Goal: Task Accomplishment & Management: Use online tool/utility

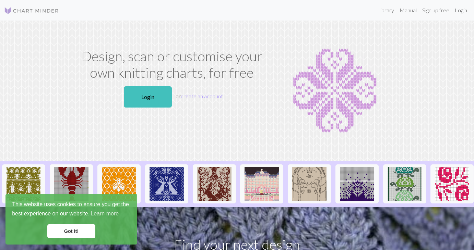
click at [457, 11] on link "Login" at bounding box center [461, 10] width 18 height 14
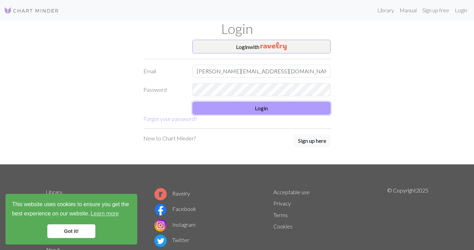
click at [276, 103] on button "Login" at bounding box center [261, 108] width 138 height 13
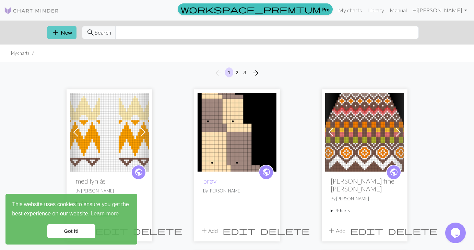
click at [64, 32] on button "add New" at bounding box center [61, 32] width 29 height 13
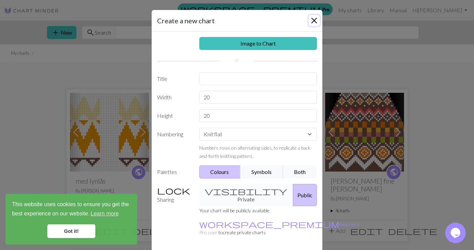
click at [318, 19] on button "Close" at bounding box center [313, 20] width 11 height 11
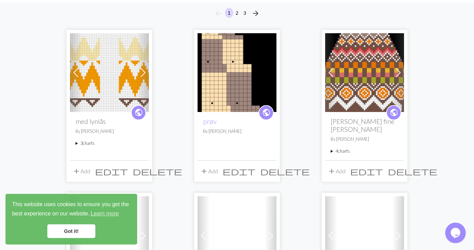
scroll to position [60, 0]
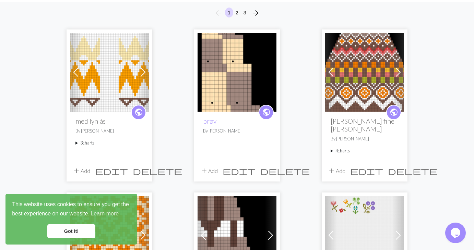
click at [342, 148] on summary "4 charts" at bounding box center [364, 151] width 68 height 7
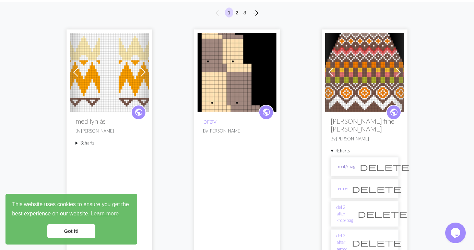
click at [349, 163] on link "front//bag" at bounding box center [345, 166] width 19 height 7
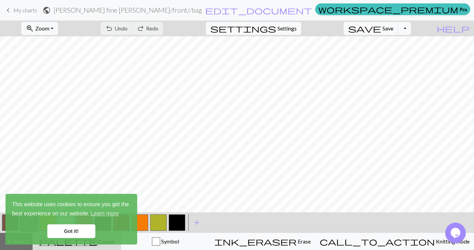
click at [10, 11] on span "keyboard_arrow_left" at bounding box center [8, 10] width 8 height 10
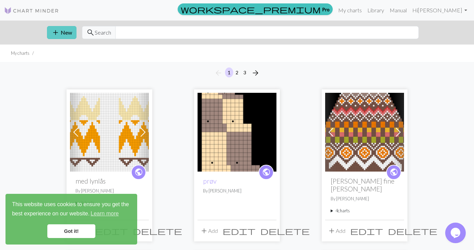
click at [60, 34] on button "add New" at bounding box center [61, 32] width 29 height 13
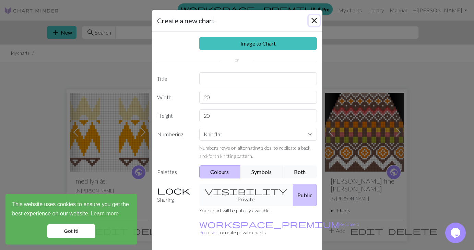
click at [316, 21] on button "Close" at bounding box center [313, 20] width 11 height 11
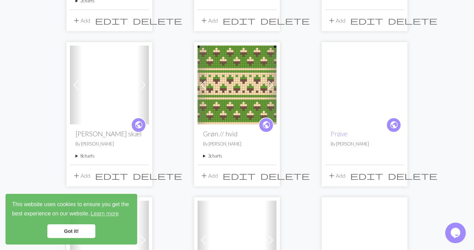
scroll to position [529, 0]
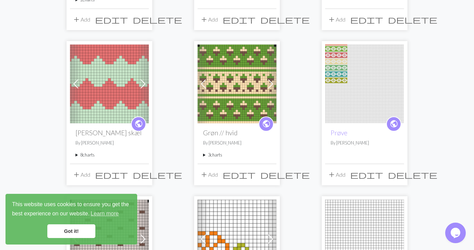
click at [82, 152] on summary "8 charts" at bounding box center [109, 155] width 68 height 7
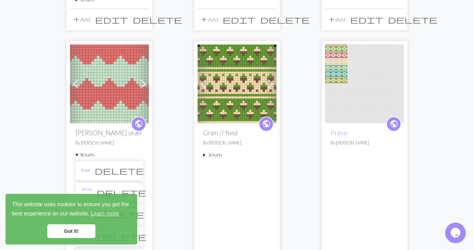
click at [89, 167] on link "front" at bounding box center [85, 170] width 9 height 7
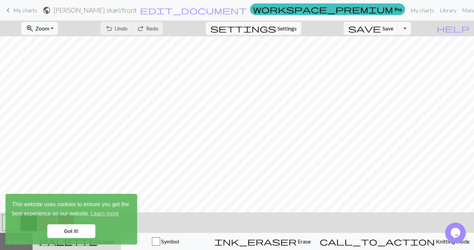
click at [13, 8] on link "keyboard_arrow_left My charts" at bounding box center [20, 10] width 33 height 12
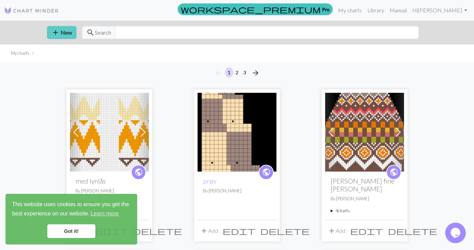
click at [60, 35] on button "add New" at bounding box center [61, 32] width 29 height 13
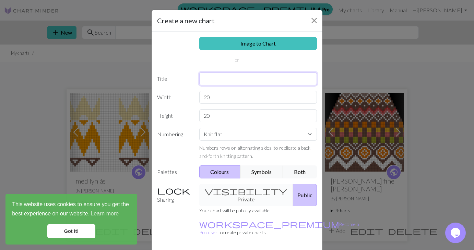
click at [242, 78] on input "text" at bounding box center [258, 78] width 118 height 13
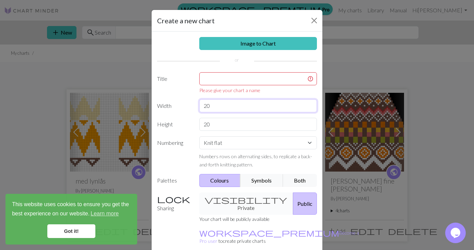
click at [232, 99] on input "20" at bounding box center [258, 105] width 118 height 13
click at [213, 106] on input "20" at bounding box center [258, 105] width 118 height 13
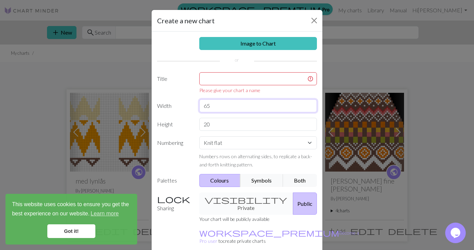
type input "65"
click at [218, 128] on input "20" at bounding box center [258, 124] width 118 height 13
type input "52"
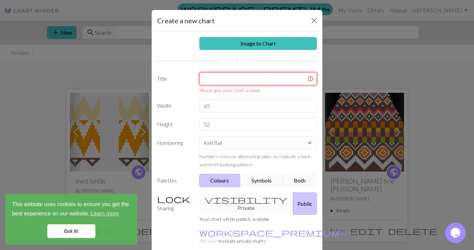
click at [253, 82] on input "text" at bounding box center [258, 78] width 118 height 13
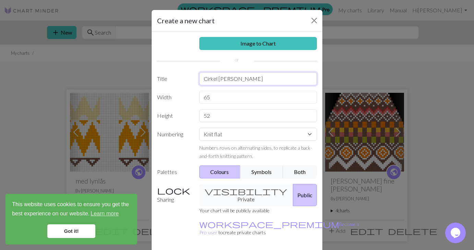
type input "Cirkel [PERSON_NAME]"
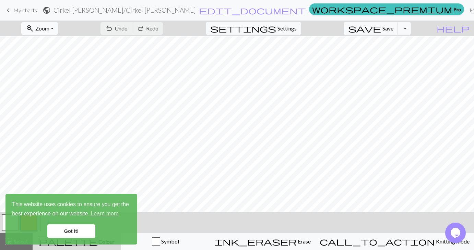
click at [58, 26] on button "zoom_in Zoom Zoom" at bounding box center [39, 28] width 37 height 13
click at [56, 40] on button "Fit all" at bounding box center [49, 43] width 54 height 11
click at [58, 28] on button "zoom_in Zoom Zoom" at bounding box center [39, 28] width 37 height 13
click at [49, 27] on span "Zoom" at bounding box center [42, 28] width 14 height 7
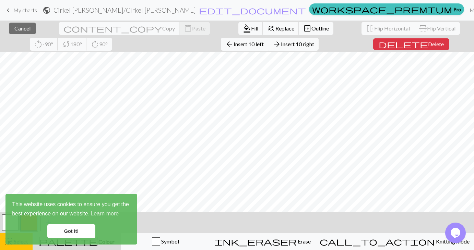
click at [75, 230] on link "Got it!" at bounding box center [71, 231] width 48 height 14
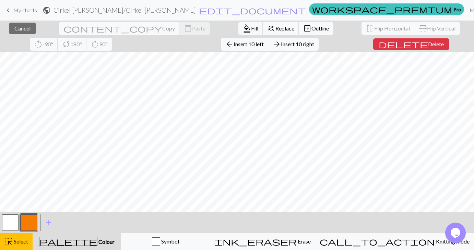
click at [25, 222] on body "This website uses cookies to ensure you get the best experience on our website.…" at bounding box center [237, 125] width 474 height 250
click at [27, 223] on button "button" at bounding box center [29, 223] width 16 height 16
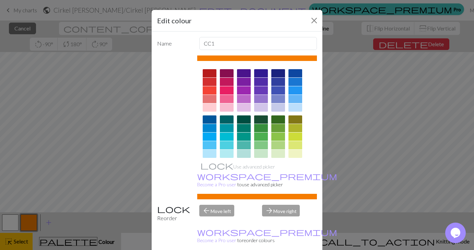
scroll to position [99, 0]
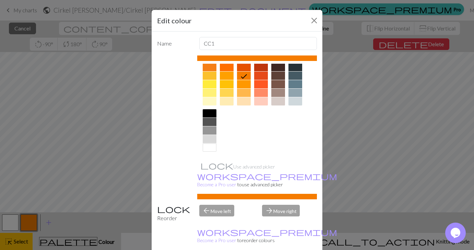
click at [214, 113] on div at bounding box center [210, 113] width 14 height 8
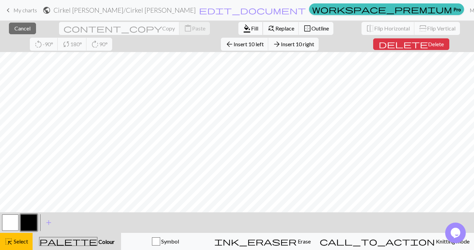
click at [238, 32] on button "format_color_fill Fill" at bounding box center [250, 28] width 25 height 13
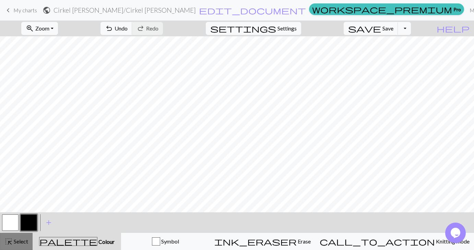
click at [26, 238] on span "Select" at bounding box center [20, 241] width 15 height 7
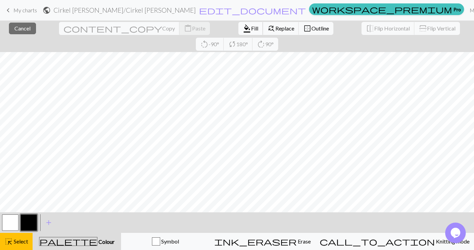
click at [243, 25] on span "format_color_fill" at bounding box center [247, 29] width 8 height 10
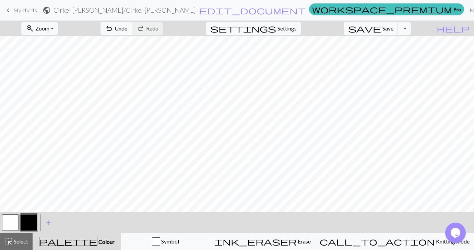
click at [9, 224] on button "button" at bounding box center [10, 223] width 16 height 16
click at [28, 228] on button "button" at bounding box center [29, 223] width 16 height 16
click at [10, 226] on button "button" at bounding box center [10, 223] width 16 height 16
click at [25, 219] on button "button" at bounding box center [29, 223] width 16 height 16
click at [25, 246] on button "highlight_alt Select Select" at bounding box center [16, 241] width 33 height 17
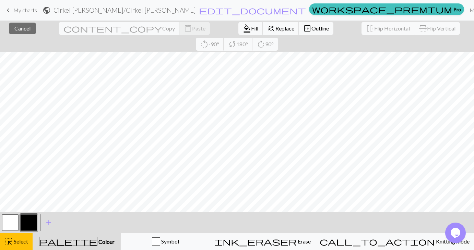
click at [233, 21] on div "format_color_fill Fill find_replace Replace border_outer Outline" at bounding box center [285, 29] width 105 height 16
click at [243, 28] on span "format_color_fill" at bounding box center [247, 29] width 8 height 10
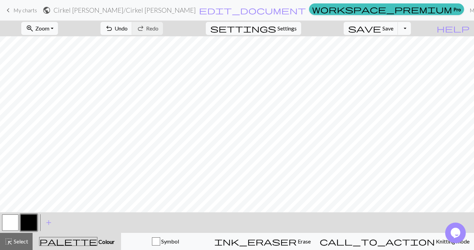
click at [9, 226] on button "button" at bounding box center [10, 223] width 16 height 16
click at [23, 243] on span "Select" at bounding box center [20, 241] width 15 height 7
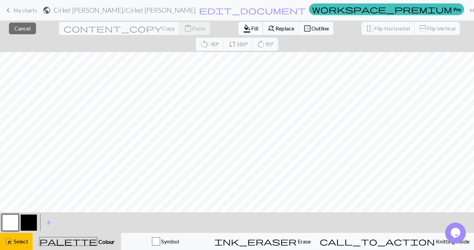
click at [243, 26] on span "format_color_fill" at bounding box center [247, 29] width 8 height 10
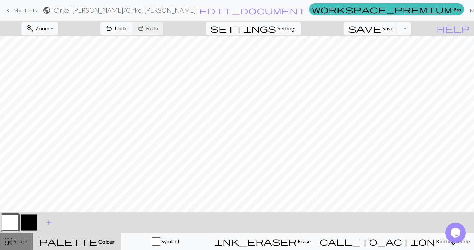
click at [18, 245] on span "Select" at bounding box center [20, 241] width 15 height 7
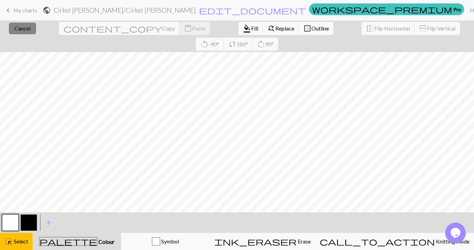
click at [21, 26] on span "Cancel" at bounding box center [22, 28] width 16 height 7
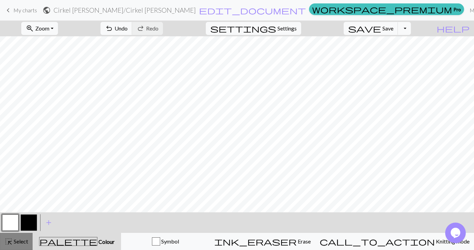
click at [10, 242] on span "highlight_alt" at bounding box center [8, 242] width 8 height 10
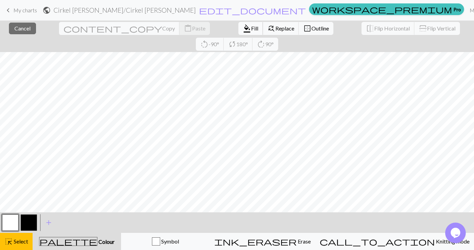
click at [238, 25] on button "format_color_fill Fill" at bounding box center [250, 28] width 25 height 13
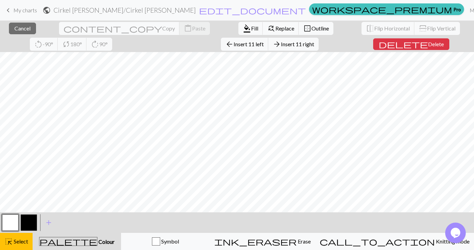
click at [29, 224] on button "button" at bounding box center [29, 223] width 16 height 16
click at [243, 28] on span "format_color_fill" at bounding box center [247, 29] width 8 height 10
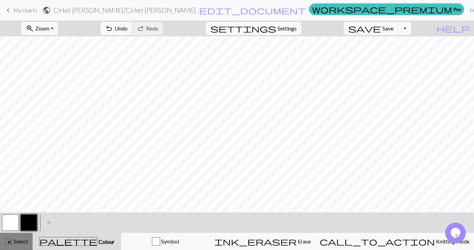
click at [18, 238] on div "highlight_alt Select Select" at bounding box center [16, 242] width 24 height 8
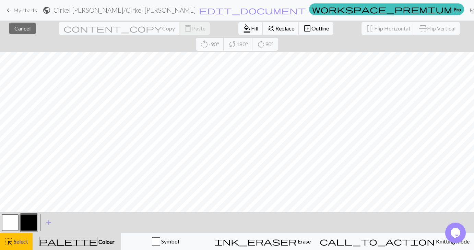
click at [251, 28] on span "Fill" at bounding box center [254, 28] width 7 height 7
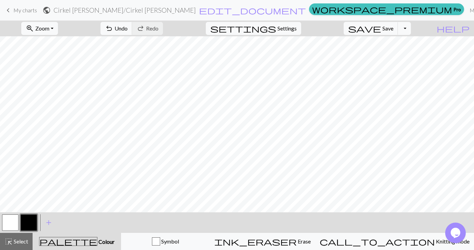
click at [7, 226] on button "button" at bounding box center [10, 223] width 16 height 16
click at [34, 221] on button "button" at bounding box center [29, 223] width 16 height 16
click at [24, 244] on span "Select" at bounding box center [20, 241] width 15 height 7
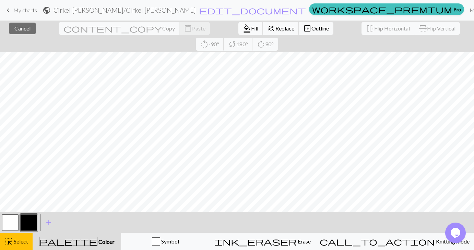
click at [243, 29] on span "format_color_fill" at bounding box center [247, 29] width 8 height 10
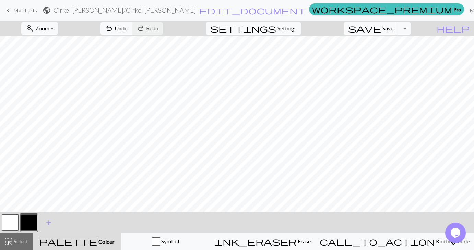
click at [4, 226] on button "button" at bounding box center [10, 223] width 16 height 16
click at [13, 243] on span "highlight_alt" at bounding box center [8, 242] width 8 height 10
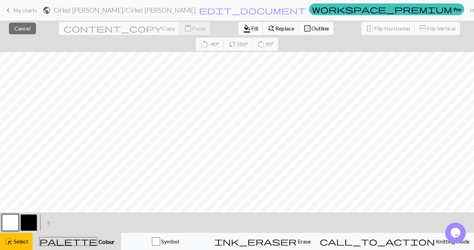
click at [238, 32] on button "format_color_fill Fill" at bounding box center [250, 28] width 25 height 13
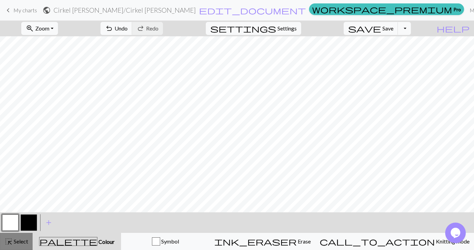
click at [16, 241] on span "Select" at bounding box center [20, 241] width 15 height 7
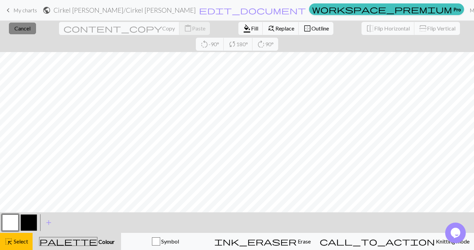
click at [18, 28] on span "Cancel" at bounding box center [22, 28] width 16 height 7
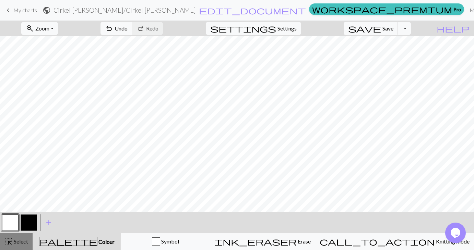
click at [9, 244] on span "highlight_alt" at bounding box center [8, 242] width 8 height 10
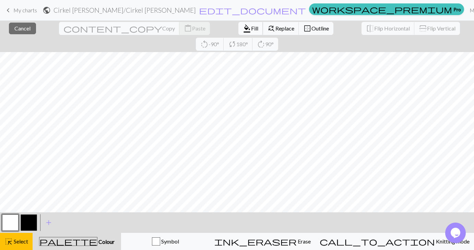
click at [251, 25] on span "Fill" at bounding box center [254, 28] width 7 height 7
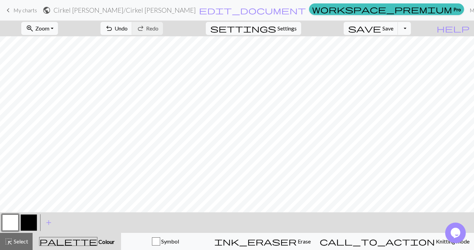
click at [4, 226] on button "button" at bounding box center [10, 223] width 16 height 16
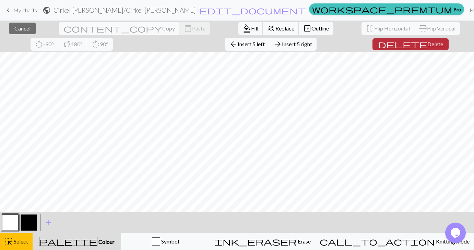
click at [427, 47] on span "Delete" at bounding box center [435, 44] width 16 height 7
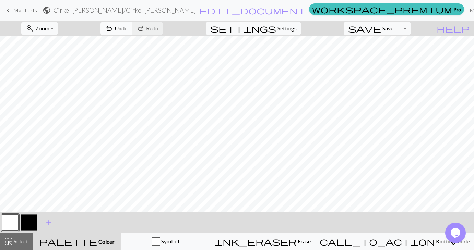
click at [132, 23] on button "undo Undo Undo" at bounding box center [116, 28] width 32 height 13
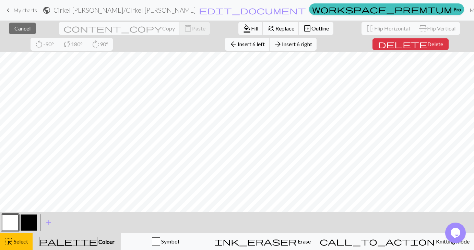
click at [238, 44] on span "Insert 6 left" at bounding box center [251, 44] width 27 height 7
click at [238, 43] on span "Insert 3 left" at bounding box center [251, 44] width 27 height 7
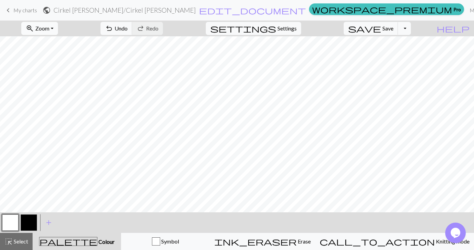
click at [49, 30] on span "Zoom" at bounding box center [42, 28] width 14 height 7
click at [59, 45] on button "Fit all" at bounding box center [49, 43] width 54 height 11
click at [49, 26] on span "Zoom" at bounding box center [42, 28] width 14 height 7
click at [57, 69] on button "Fit height" at bounding box center [49, 65] width 54 height 11
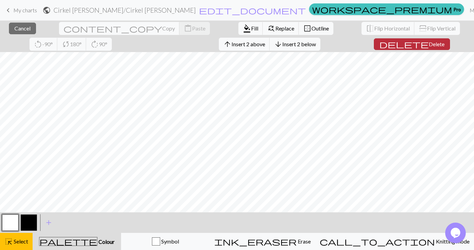
click at [428, 45] on span "Delete" at bounding box center [436, 44] width 16 height 7
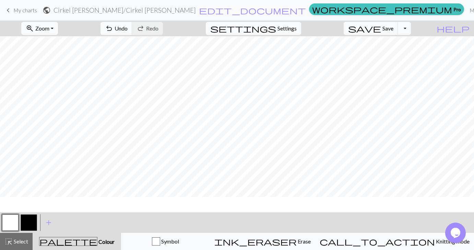
scroll to position [20, 0]
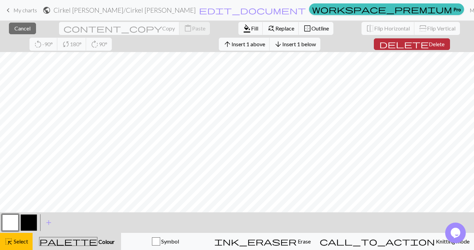
click at [379, 43] on span "delete" at bounding box center [403, 44] width 49 height 10
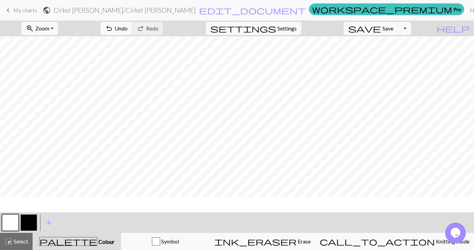
scroll to position [16, 0]
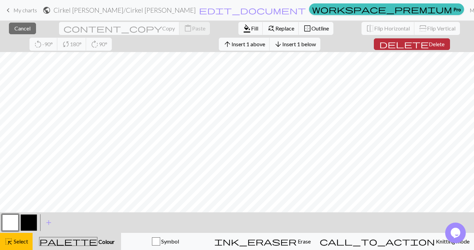
click at [428, 44] on span "Delete" at bounding box center [436, 44] width 16 height 7
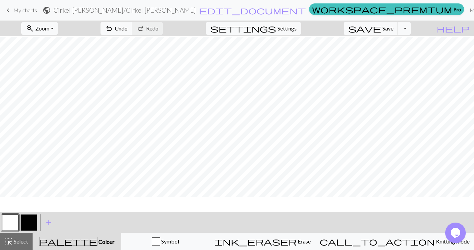
scroll to position [13, 0]
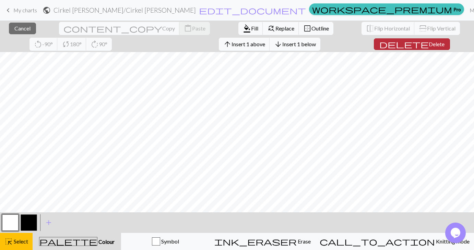
click at [428, 42] on span "Delete" at bounding box center [436, 44] width 16 height 7
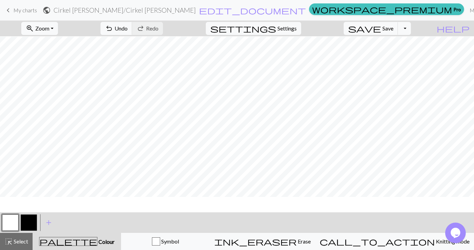
scroll to position [9, 0]
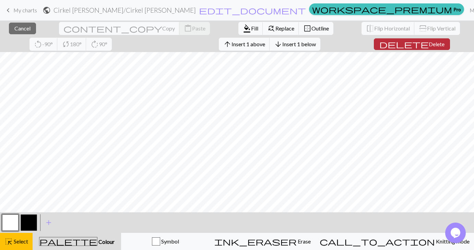
click at [428, 43] on span "Delete" at bounding box center [436, 44] width 16 height 7
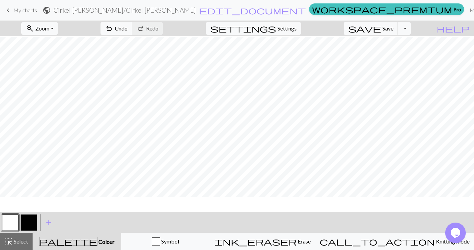
scroll to position [6, 0]
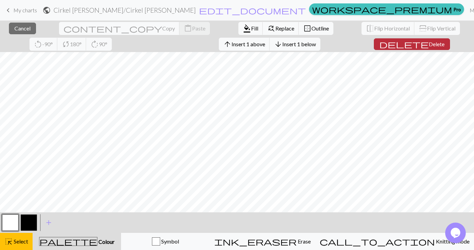
click at [428, 41] on span "Delete" at bounding box center [436, 44] width 16 height 7
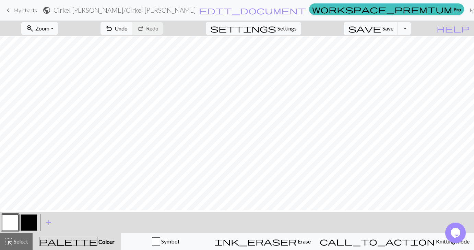
scroll to position [0, 0]
click at [49, 26] on span "Zoom" at bounding box center [42, 28] width 14 height 7
click at [66, 47] on button "Fit all" at bounding box center [49, 43] width 54 height 11
click at [50, 224] on span "add" at bounding box center [49, 223] width 8 height 10
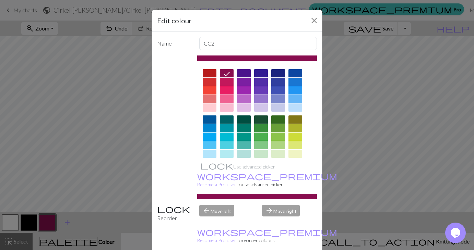
click at [259, 145] on div at bounding box center [261, 145] width 14 height 8
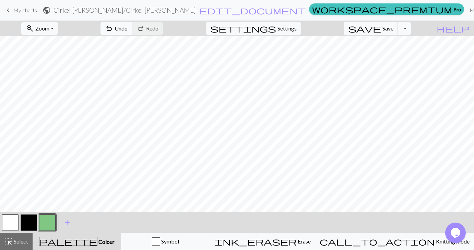
click at [49, 222] on button "button" at bounding box center [47, 223] width 16 height 16
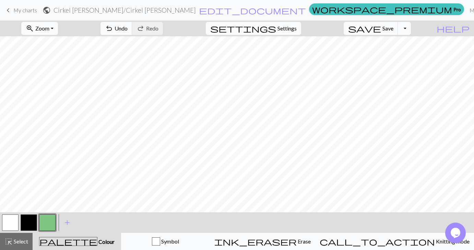
click at [12, 225] on button "button" at bounding box center [10, 223] width 16 height 16
click at [12, 223] on button "button" at bounding box center [10, 223] width 16 height 16
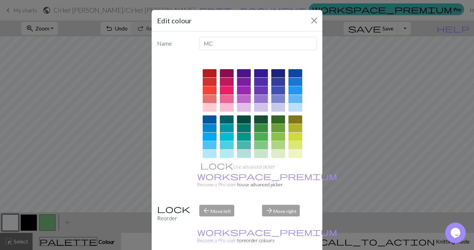
click at [260, 146] on div at bounding box center [261, 145] width 14 height 8
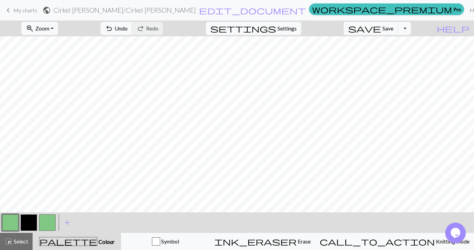
click at [46, 223] on button "button" at bounding box center [47, 223] width 16 height 16
click at [54, 218] on button "button" at bounding box center [47, 223] width 16 height 16
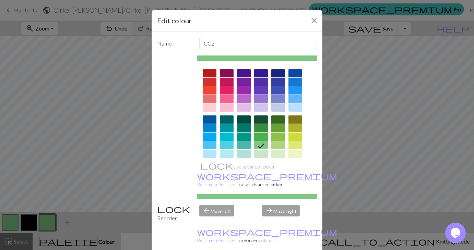
scroll to position [99, 0]
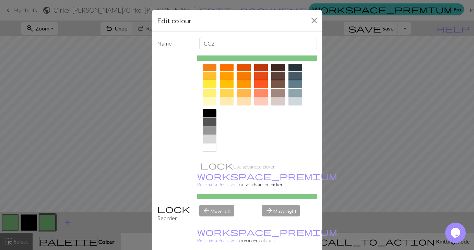
click at [211, 103] on div at bounding box center [210, 101] width 14 height 8
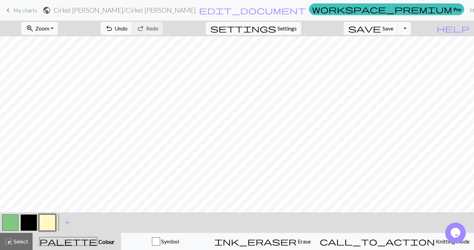
click at [10, 223] on button "button" at bounding box center [10, 223] width 16 height 16
click at [13, 220] on button "button" at bounding box center [10, 223] width 16 height 16
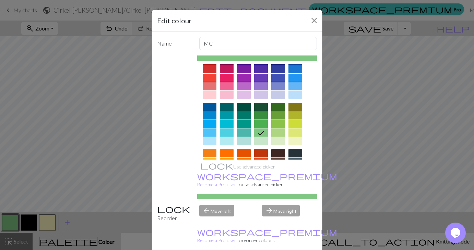
scroll to position [15, 0]
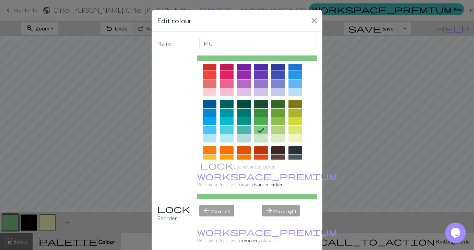
click at [259, 140] on div at bounding box center [261, 138] width 14 height 8
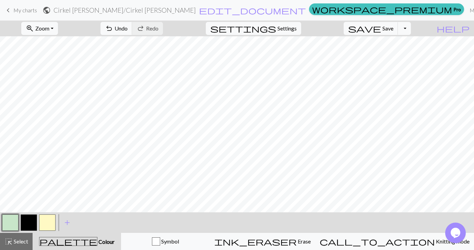
click at [15, 227] on button "button" at bounding box center [10, 223] width 16 height 16
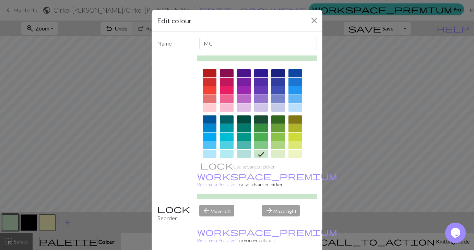
click at [276, 145] on div at bounding box center [278, 145] width 14 height 8
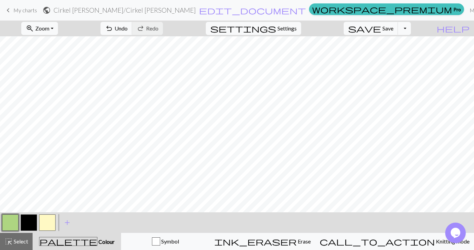
click at [8, 221] on button "button" at bounding box center [10, 223] width 16 height 16
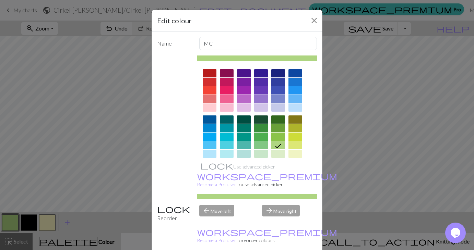
click at [274, 154] on div at bounding box center [278, 154] width 14 height 8
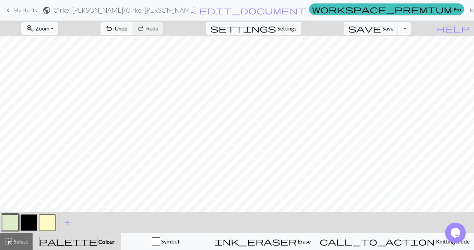
click at [3, 223] on button "button" at bounding box center [10, 223] width 16 height 16
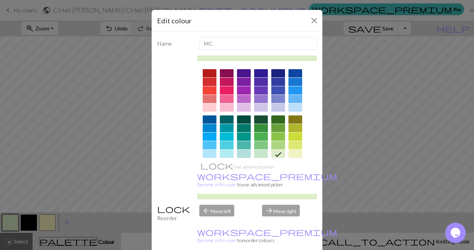
click at [262, 146] on div at bounding box center [261, 145] width 14 height 8
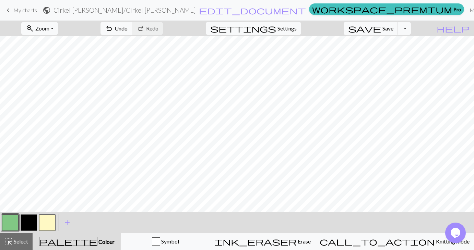
click at [49, 224] on button "button" at bounding box center [47, 223] width 16 height 16
click at [113, 29] on span "undo" at bounding box center [109, 29] width 8 height 10
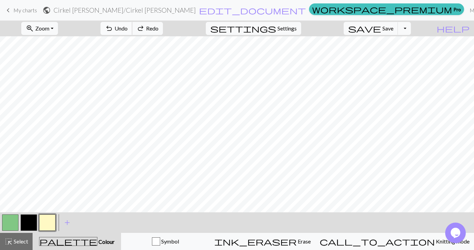
click at [113, 29] on span "undo" at bounding box center [109, 29] width 8 height 10
click at [17, 227] on button "button" at bounding box center [10, 223] width 16 height 16
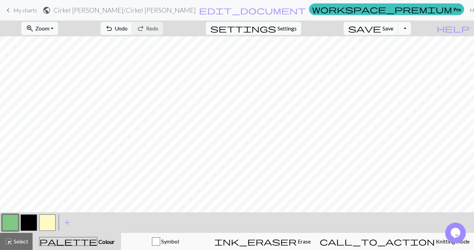
click at [49, 223] on button "button" at bounding box center [47, 223] width 16 height 16
click at [127, 27] on span "Undo" at bounding box center [120, 28] width 13 height 7
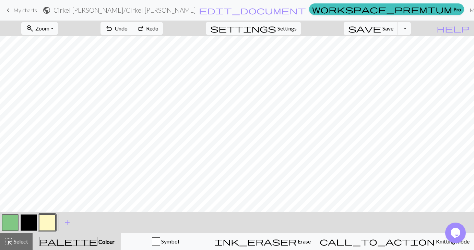
click at [11, 218] on button "button" at bounding box center [10, 223] width 16 height 16
click at [44, 220] on button "button" at bounding box center [47, 223] width 16 height 16
click at [113, 30] on span "undo" at bounding box center [109, 29] width 8 height 10
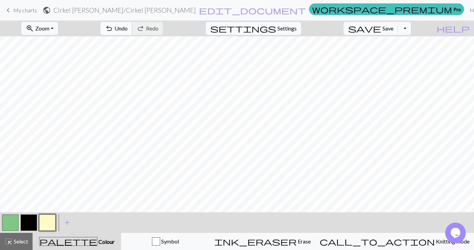
click at [113, 29] on span "undo" at bounding box center [109, 29] width 8 height 10
click at [113, 31] on span "undo" at bounding box center [109, 29] width 8 height 10
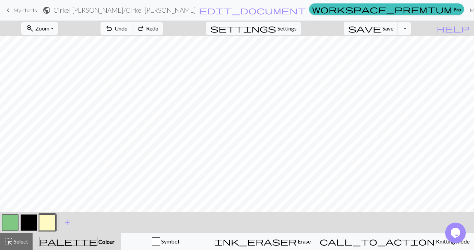
click at [113, 31] on span "undo" at bounding box center [109, 29] width 8 height 10
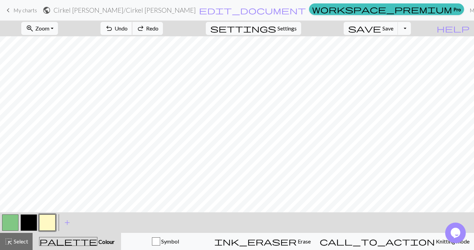
click at [113, 31] on span "undo" at bounding box center [109, 29] width 8 height 10
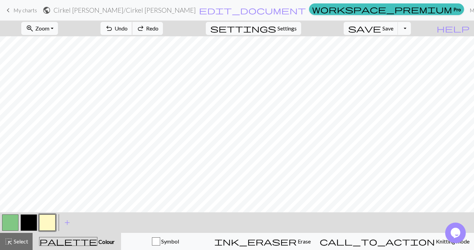
click at [113, 31] on span "undo" at bounding box center [109, 29] width 8 height 10
click at [158, 29] on span "Redo" at bounding box center [152, 28] width 12 height 7
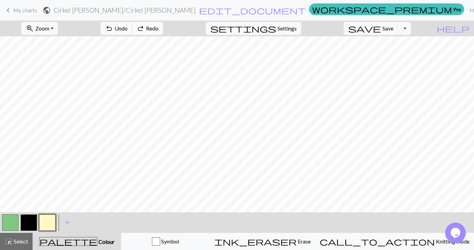
click at [158, 29] on span "Redo" at bounding box center [152, 28] width 12 height 7
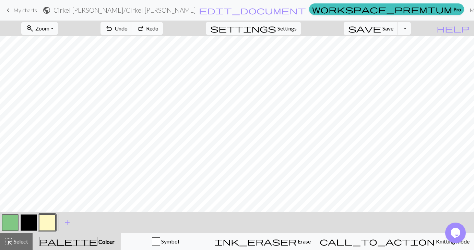
click at [158, 29] on span "Redo" at bounding box center [152, 28] width 12 height 7
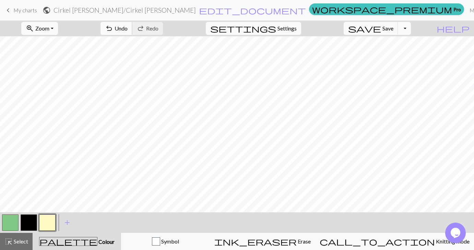
click at [132, 31] on button "undo Undo Undo" at bounding box center [116, 28] width 32 height 13
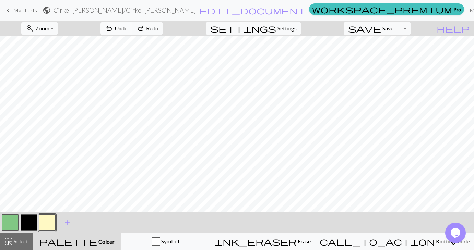
click at [132, 31] on button "undo Undo Undo" at bounding box center [116, 28] width 32 height 13
click at [11, 218] on button "button" at bounding box center [10, 223] width 16 height 16
click at [40, 225] on button "button" at bounding box center [47, 223] width 16 height 16
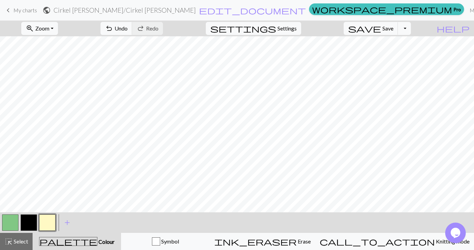
click at [14, 221] on button "button" at bounding box center [10, 223] width 16 height 16
click at [50, 225] on button "button" at bounding box center [47, 223] width 16 height 16
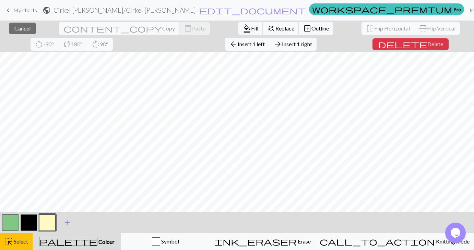
click at [69, 222] on span "add" at bounding box center [67, 223] width 8 height 10
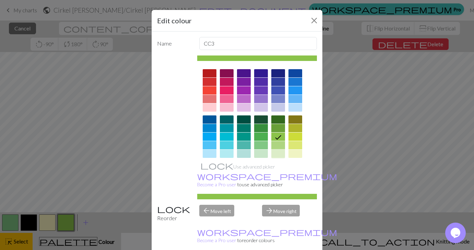
click at [275, 154] on div at bounding box center [278, 154] width 14 height 8
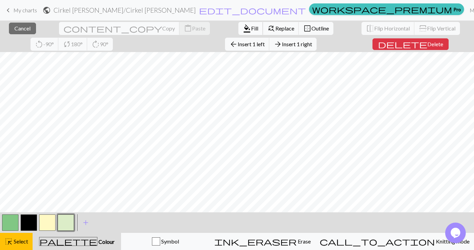
click at [251, 28] on span "Fill" at bounding box center [254, 28] width 7 height 7
click at [243, 31] on span "format_color_fill" at bounding box center [247, 29] width 8 height 10
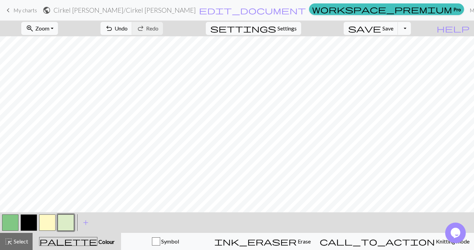
click at [44, 219] on button "button" at bounding box center [47, 223] width 16 height 16
click at [113, 28] on span "undo" at bounding box center [109, 29] width 8 height 10
click at [67, 226] on button "button" at bounding box center [66, 223] width 16 height 16
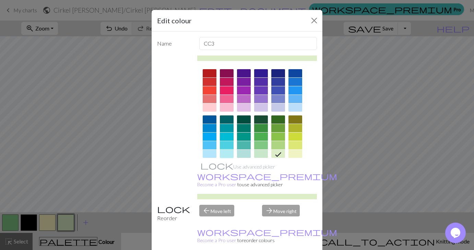
click at [229, 157] on div at bounding box center [227, 154] width 14 height 8
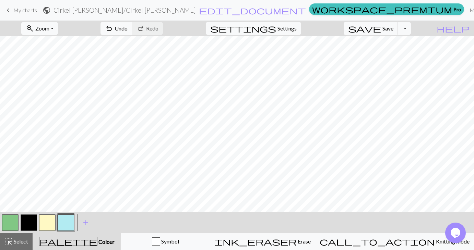
click at [54, 219] on button "button" at bounding box center [47, 223] width 16 height 16
click at [113, 27] on span "undo" at bounding box center [109, 29] width 8 height 10
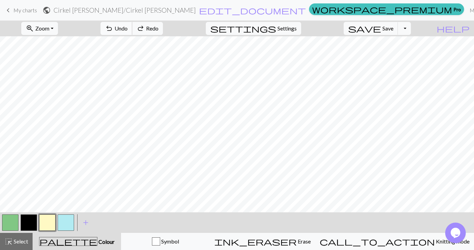
click at [113, 27] on span "undo" at bounding box center [109, 29] width 8 height 10
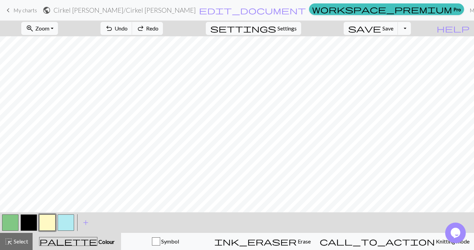
click at [16, 228] on button "button" at bounding box center [10, 223] width 16 height 16
click at [50, 223] on button "button" at bounding box center [47, 223] width 16 height 16
click at [5, 223] on button "button" at bounding box center [10, 223] width 16 height 16
click at [48, 221] on button "button" at bounding box center [47, 223] width 16 height 16
click at [113, 28] on span "undo" at bounding box center [109, 29] width 8 height 10
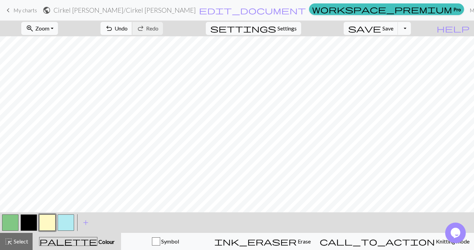
click at [127, 28] on span "Undo" at bounding box center [120, 28] width 13 height 7
click at [11, 224] on button "button" at bounding box center [10, 223] width 16 height 16
click at [51, 221] on button "button" at bounding box center [47, 223] width 16 height 16
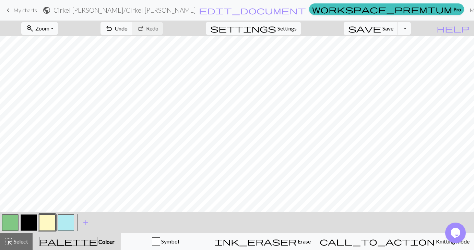
click at [13, 222] on button "button" at bounding box center [10, 223] width 16 height 16
click at [50, 223] on button "button" at bounding box center [47, 223] width 16 height 16
click at [389, 35] on div "save Save Save Toggle Dropdown file_copy Save a copy save_alt Download" at bounding box center [376, 29] width 77 height 16
click at [392, 29] on button "save Save Save" at bounding box center [370, 28] width 54 height 13
click at [393, 27] on span "Save" at bounding box center [387, 28] width 11 height 7
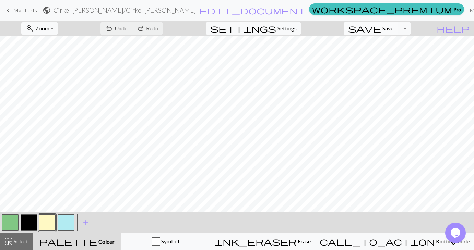
click at [393, 29] on span "Save" at bounding box center [387, 28] width 11 height 7
click at [200, 9] on div "Chart saved" at bounding box center [237, 13] width 474 height 27
click at [196, 10] on h2 "Cirkel [PERSON_NAME] / Cirkel [PERSON_NAME]" at bounding box center [124, 10] width 142 height 8
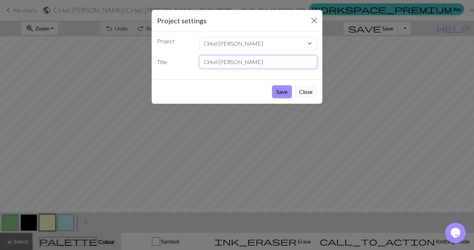
click at [243, 68] on input "Cirkel [PERSON_NAME]" at bounding box center [258, 62] width 118 height 13
click at [242, 68] on input "Cirkel [PERSON_NAME]" at bounding box center [258, 62] width 118 height 13
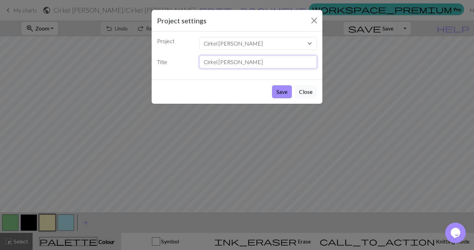
click at [242, 68] on input "Cirkel [PERSON_NAME]" at bounding box center [258, 62] width 118 height 13
type input "Front og bag"
click at [275, 90] on button "Save" at bounding box center [282, 91] width 20 height 13
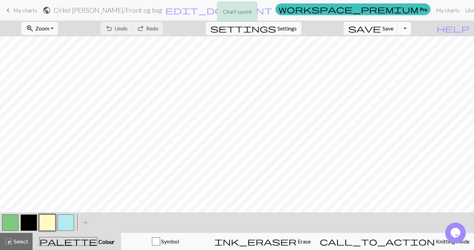
click at [411, 29] on button "Toggle Dropdown" at bounding box center [404, 28] width 13 height 13
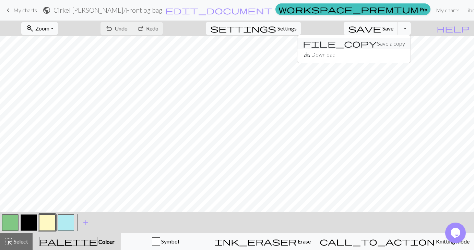
click at [405, 45] on button "file_copy Save a copy" at bounding box center [353, 43] width 113 height 11
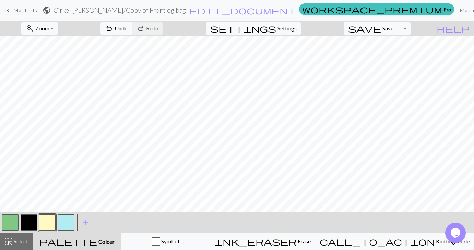
click at [186, 8] on h2 "Cirkel [PERSON_NAME] / Copy of Front og bag" at bounding box center [119, 10] width 132 height 8
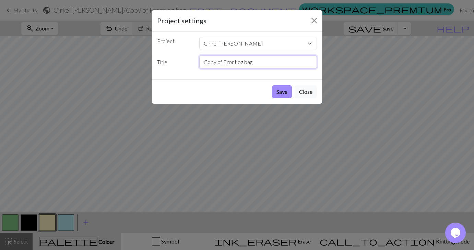
click at [242, 61] on input "Copy of Front og bag" at bounding box center [258, 62] width 118 height 13
click at [243, 61] on input "Copy of Front og bag" at bounding box center [258, 62] width 118 height 13
type input "Ærmer"
click at [281, 92] on button "Save" at bounding box center [282, 91] width 20 height 13
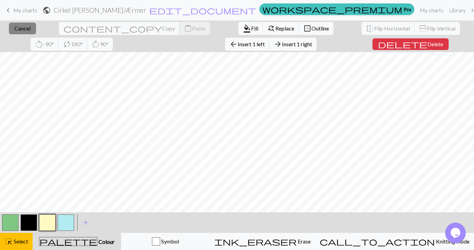
click at [23, 26] on span "Cancel" at bounding box center [22, 28] width 16 height 7
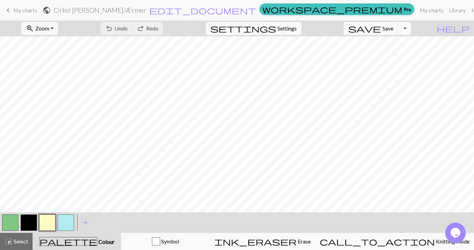
click at [34, 225] on button "button" at bounding box center [29, 223] width 16 height 16
click at [11, 223] on button "button" at bounding box center [10, 223] width 16 height 16
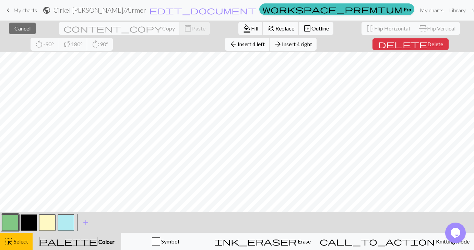
click at [238, 46] on span "Insert 4 left" at bounding box center [251, 44] width 27 height 7
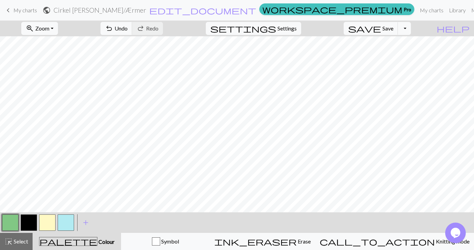
click at [25, 225] on button "button" at bounding box center [29, 223] width 16 height 16
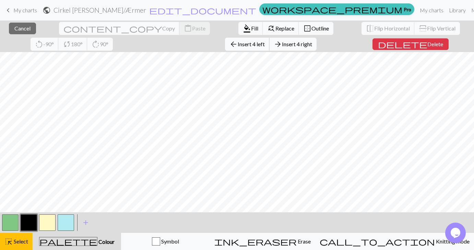
click at [238, 46] on span "Insert 4 left" at bounding box center [251, 44] width 27 height 7
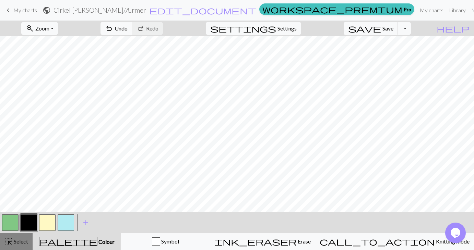
click at [21, 243] on span "Select" at bounding box center [20, 241] width 15 height 7
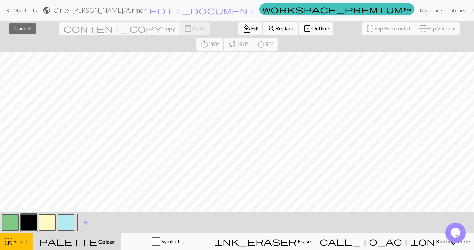
click at [251, 30] on span "Fill" at bounding box center [254, 28] width 7 height 7
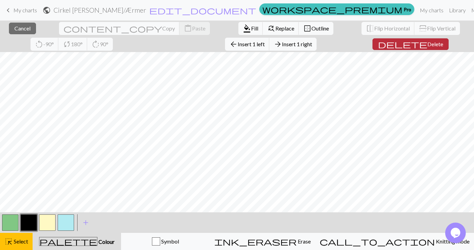
click at [372, 44] on button "delete Delete" at bounding box center [410, 44] width 76 height 12
click at [427, 44] on span "Delete" at bounding box center [435, 44] width 16 height 7
click at [427, 46] on span "Delete" at bounding box center [435, 44] width 16 height 7
click at [23, 28] on span "Cancel" at bounding box center [22, 28] width 16 height 7
click at [427, 46] on span "Delete" at bounding box center [435, 44] width 16 height 7
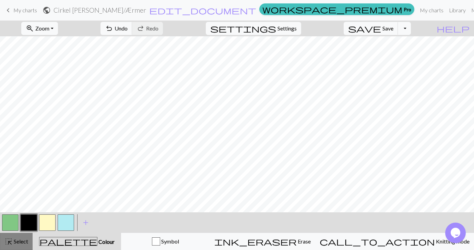
click at [22, 243] on span "Select" at bounding box center [20, 241] width 15 height 7
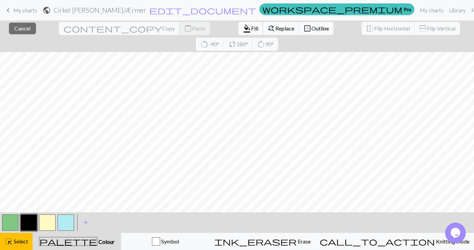
click at [251, 27] on span "Fill" at bounding box center [254, 28] width 7 height 7
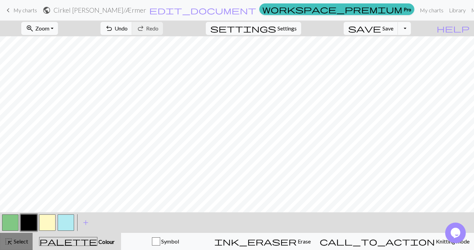
click at [15, 241] on span "Select" at bounding box center [20, 241] width 15 height 7
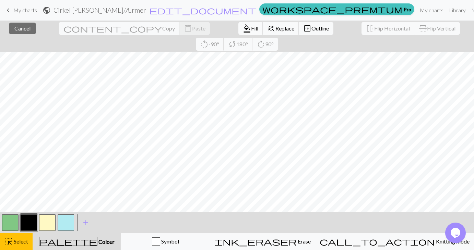
click at [251, 29] on span "Fill" at bounding box center [254, 28] width 7 height 7
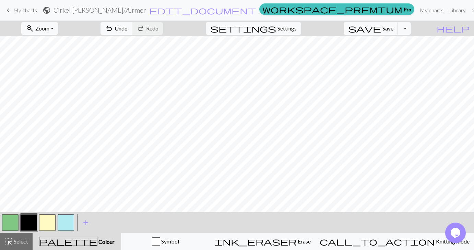
click at [17, 231] on button "button" at bounding box center [10, 223] width 16 height 16
click at [33, 228] on button "button" at bounding box center [29, 223] width 16 height 16
click at [26, 242] on span "Select" at bounding box center [20, 241] width 15 height 7
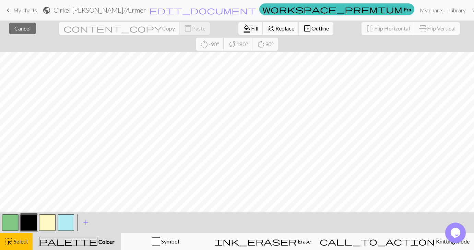
click at [243, 26] on span "format_color_fill" at bounding box center [247, 29] width 8 height 10
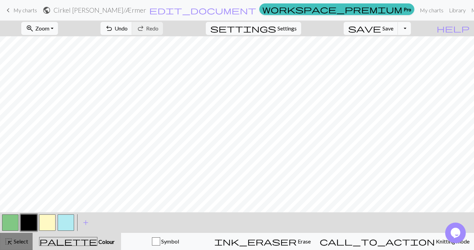
click at [23, 241] on span "Select" at bounding box center [20, 241] width 15 height 7
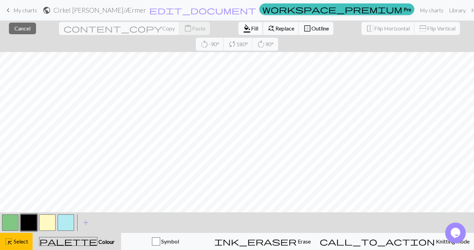
click at [243, 31] on span "format_color_fill" at bounding box center [247, 29] width 8 height 10
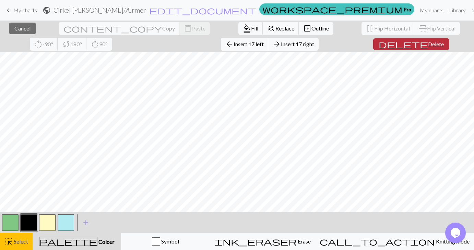
click at [428, 45] on span "Delete" at bounding box center [436, 44] width 16 height 7
click at [427, 45] on span "Delete" at bounding box center [435, 44] width 16 height 7
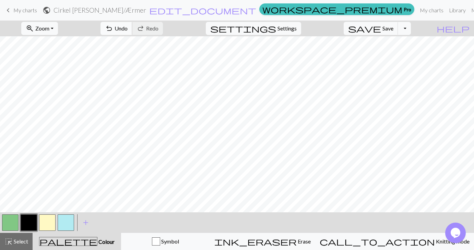
click at [113, 29] on span "undo" at bounding box center [109, 29] width 8 height 10
click at [127, 29] on span "Undo" at bounding box center [120, 28] width 13 height 7
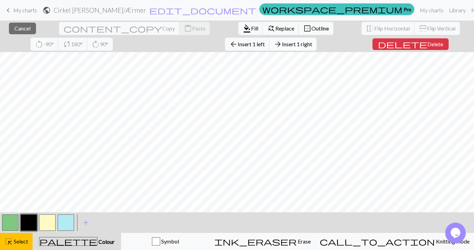
click at [282, 44] on span "Insert 1 right" at bounding box center [297, 44] width 30 height 7
click at [282, 42] on span "Insert 1 right" at bounding box center [297, 44] width 30 height 7
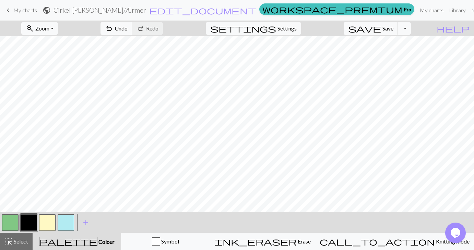
click at [29, 220] on button "button" at bounding box center [29, 223] width 16 height 16
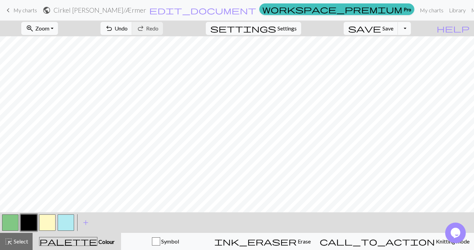
click at [48, 221] on button "button" at bounding box center [47, 223] width 16 height 16
click at [393, 30] on span "Save" at bounding box center [387, 28] width 11 height 7
click at [392, 31] on button "save Save Save" at bounding box center [370, 28] width 54 height 13
click at [381, 26] on span "save" at bounding box center [364, 29] width 33 height 10
click at [58, 27] on button "zoom_in Zoom Zoom" at bounding box center [39, 28] width 37 height 13
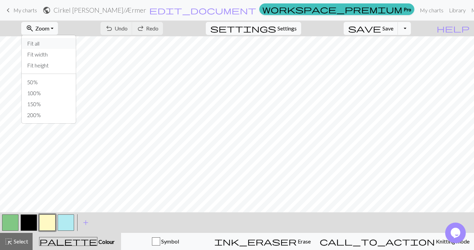
click at [58, 44] on button "Fit all" at bounding box center [49, 43] width 54 height 11
click at [25, 11] on span "My charts" at bounding box center [25, 10] width 24 height 7
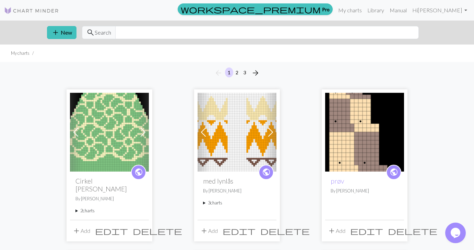
click at [87, 208] on summary "2 charts" at bounding box center [109, 211] width 68 height 7
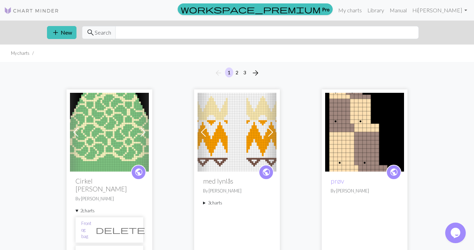
click at [91, 220] on link "Front og bag" at bounding box center [86, 230] width 10 height 20
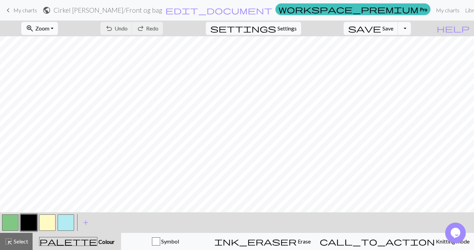
click at [58, 27] on button "zoom_in Zoom Zoom" at bounding box center [39, 28] width 37 height 13
click at [61, 45] on button "Fit all" at bounding box center [49, 43] width 54 height 11
